Goal: Task Accomplishment & Management: Manage account settings

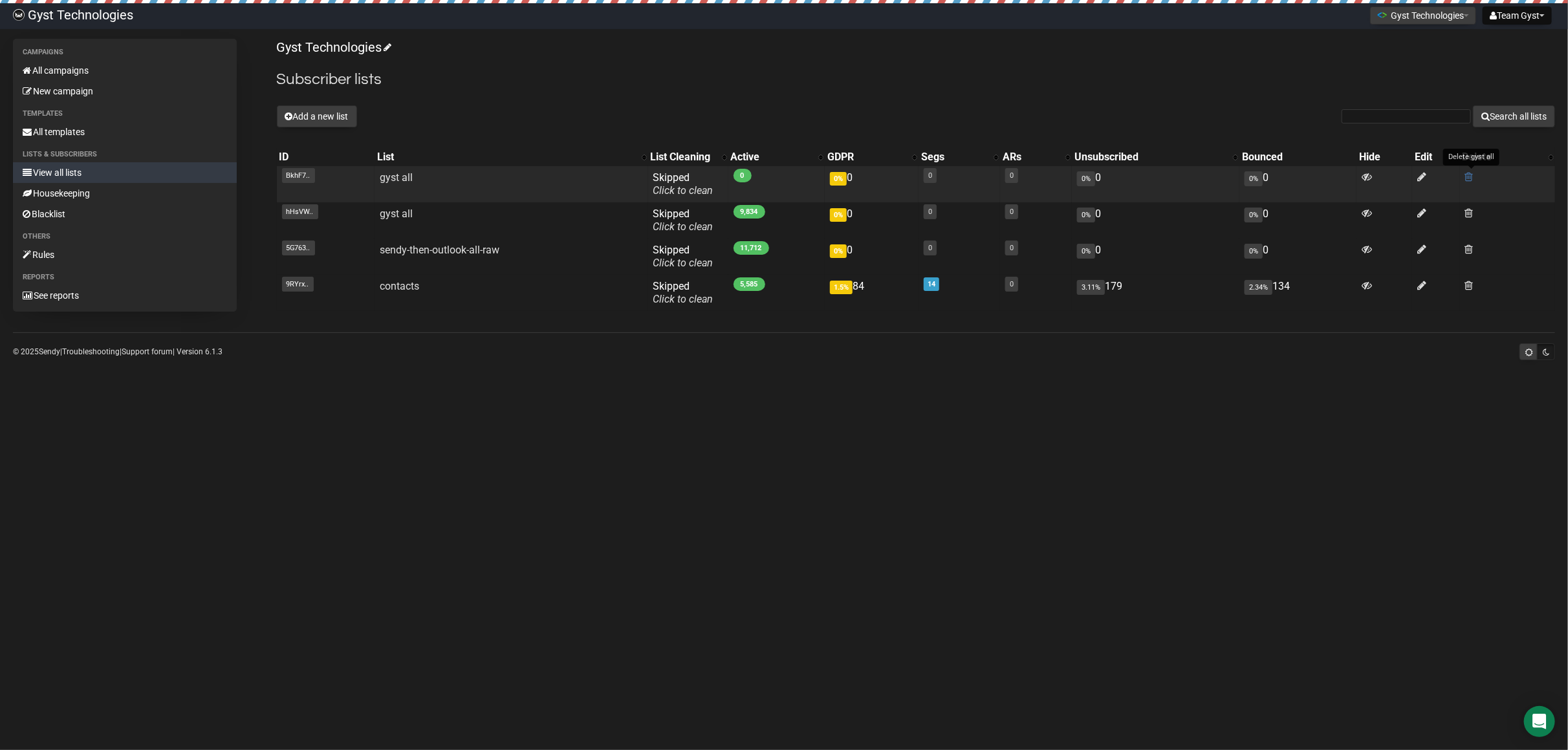
click at [1472, 178] on span at bounding box center [1469, 177] width 8 height 11
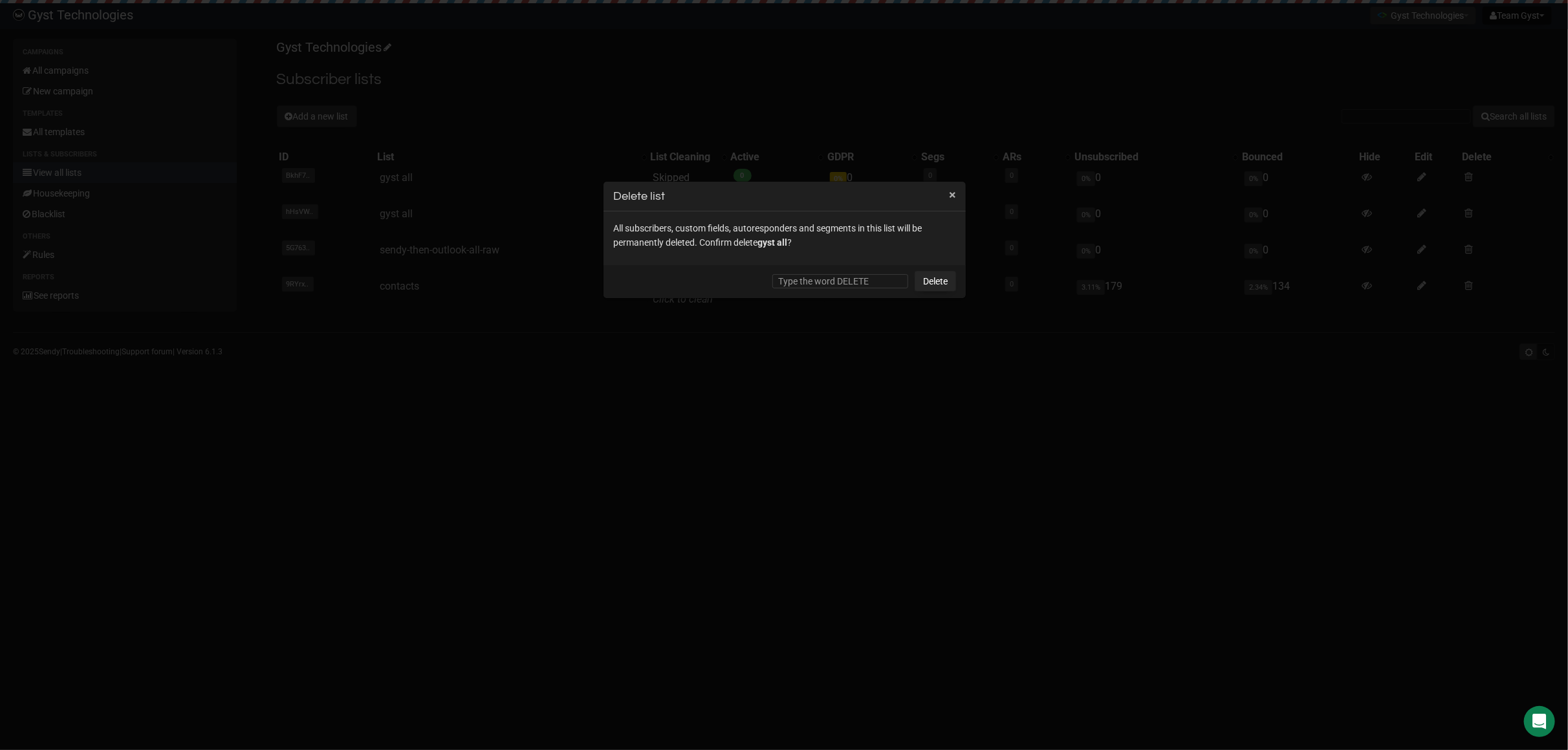
click at [951, 195] on button "×" at bounding box center [953, 194] width 7 height 12
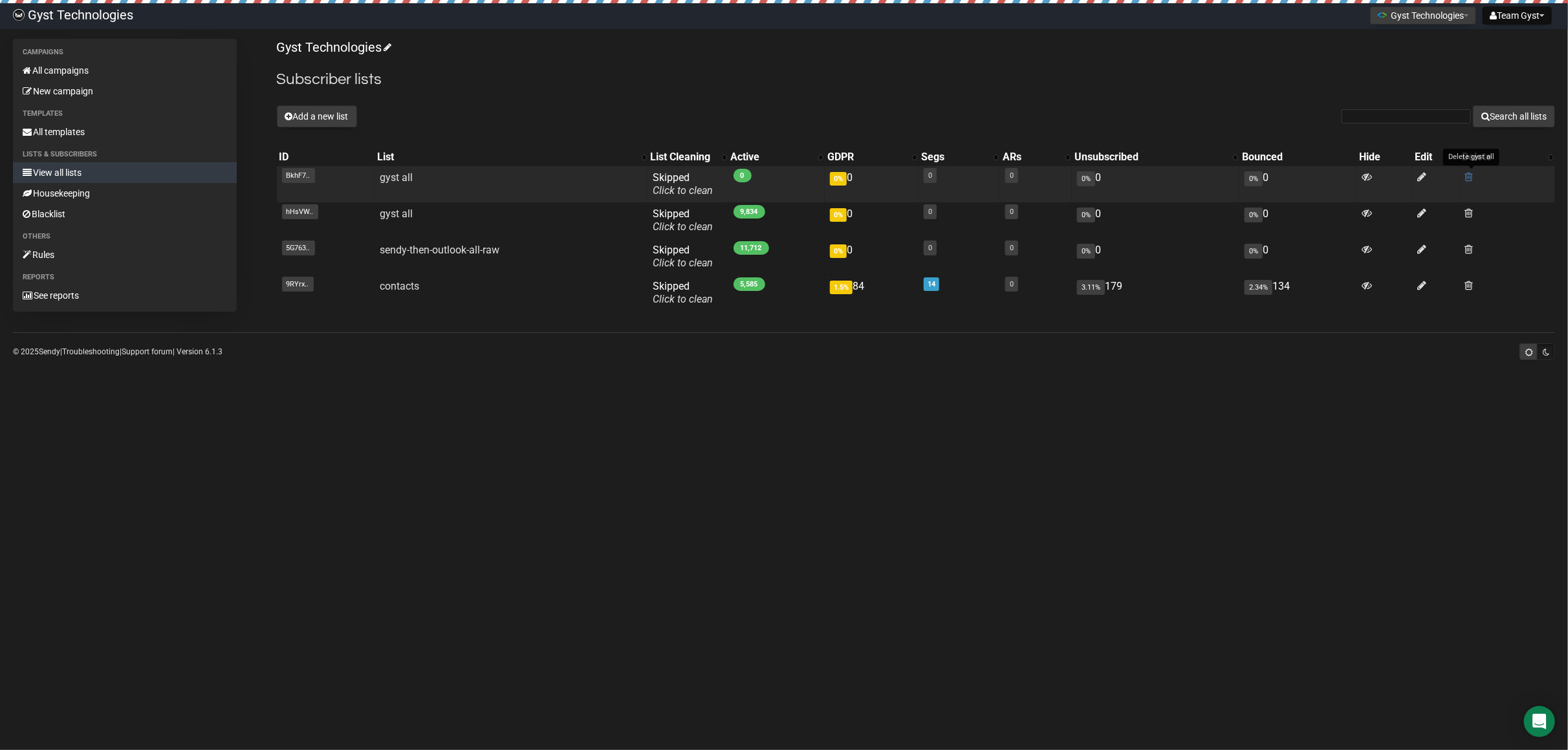
click at [1466, 177] on span at bounding box center [1469, 177] width 8 height 11
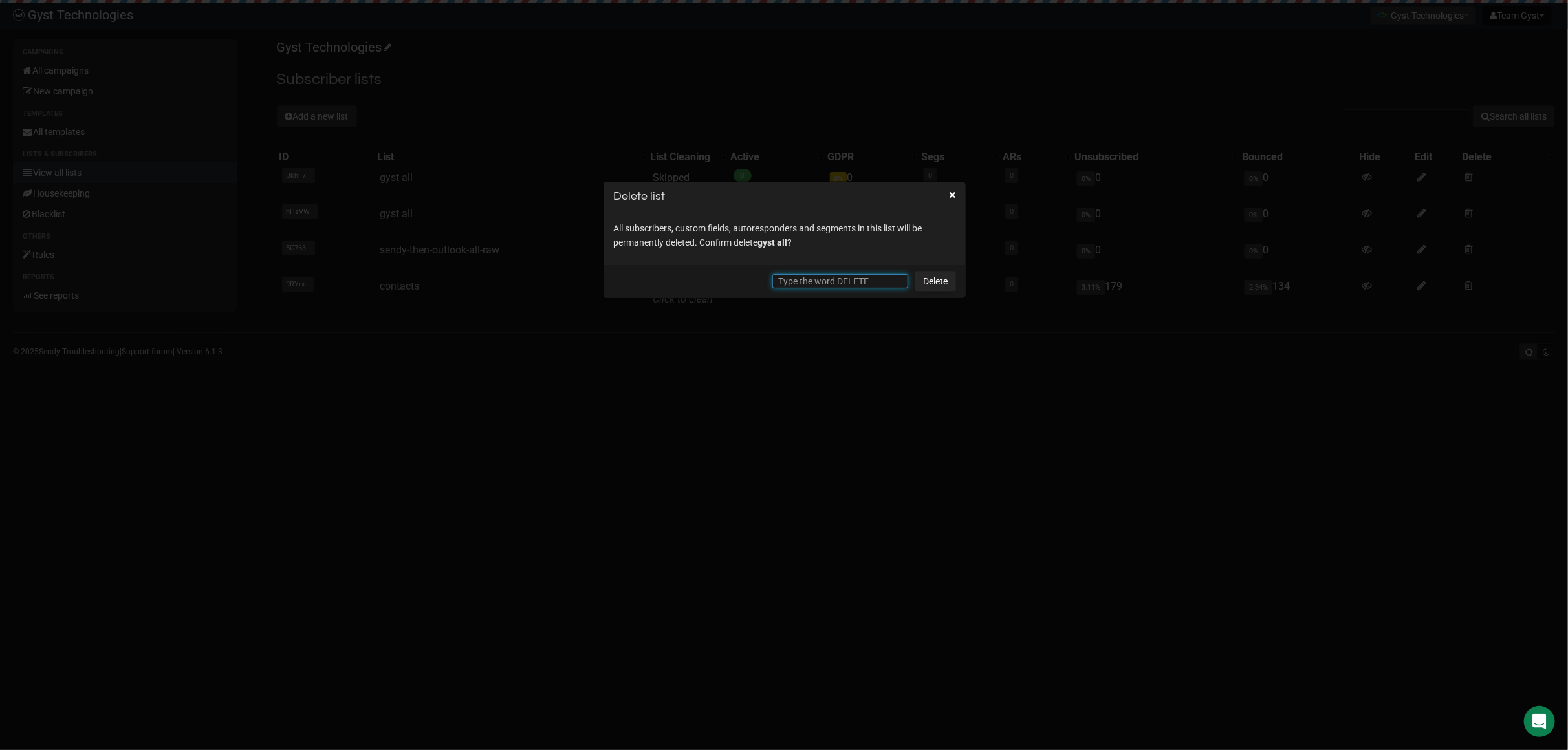
click at [799, 278] on input "text" at bounding box center [840, 281] width 136 height 14
type input "DELETE"
click at [929, 281] on link "Delete" at bounding box center [935, 281] width 41 height 21
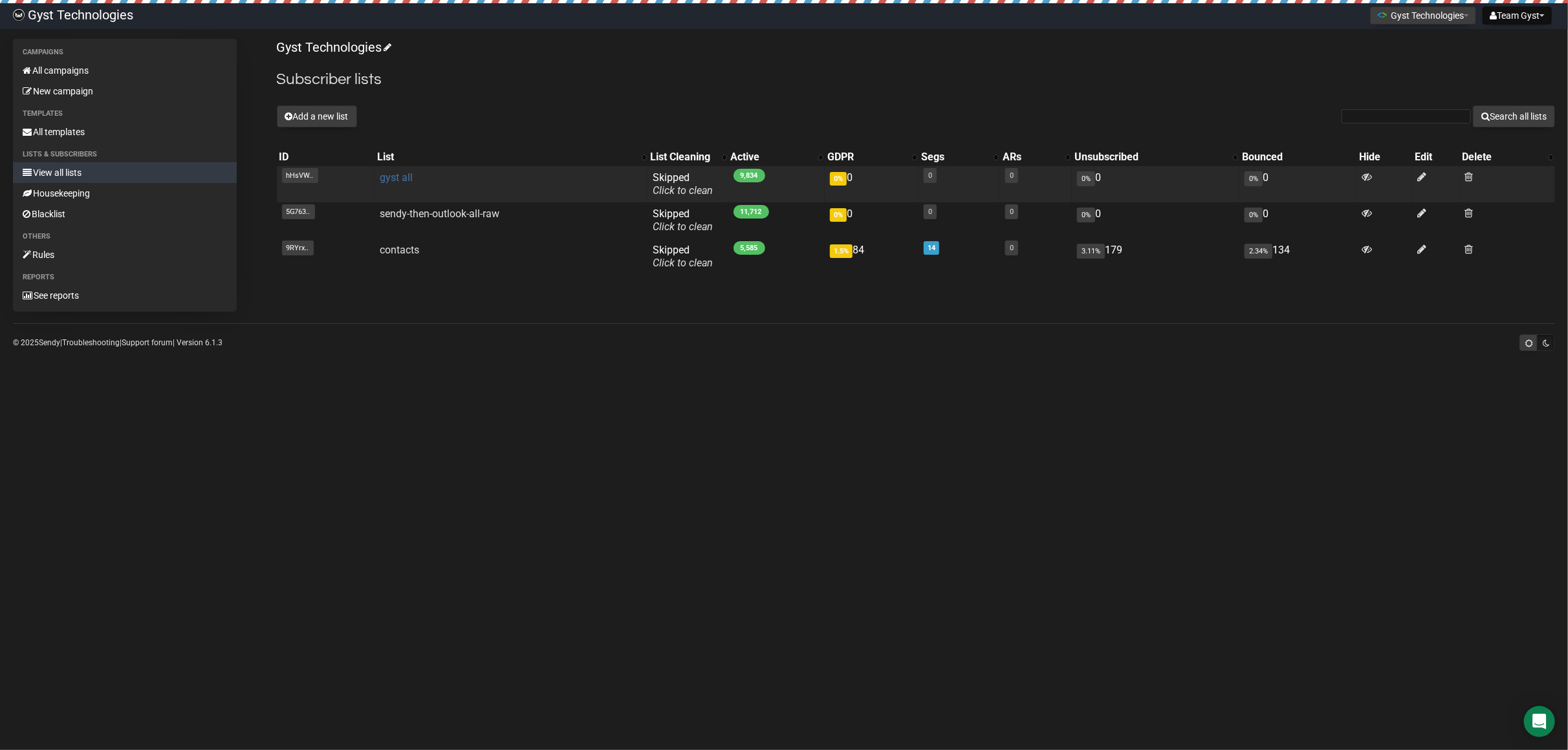
click at [398, 177] on link "gyst all" at bounding box center [396, 178] width 33 height 13
click at [1421, 178] on icon at bounding box center [1422, 177] width 9 height 11
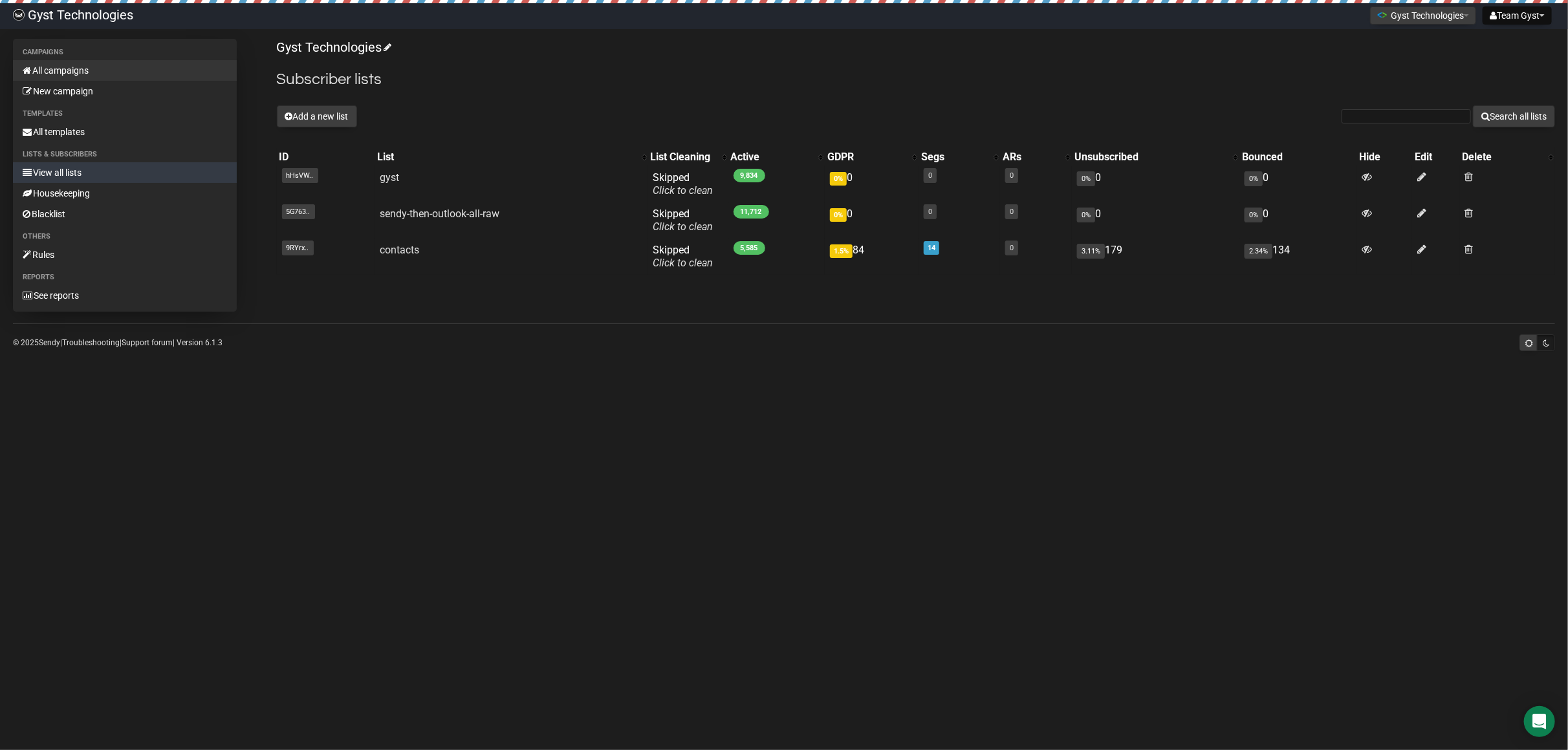
click at [52, 73] on link "All campaigns" at bounding box center [125, 71] width 224 height 21
